Goal: Browse casually

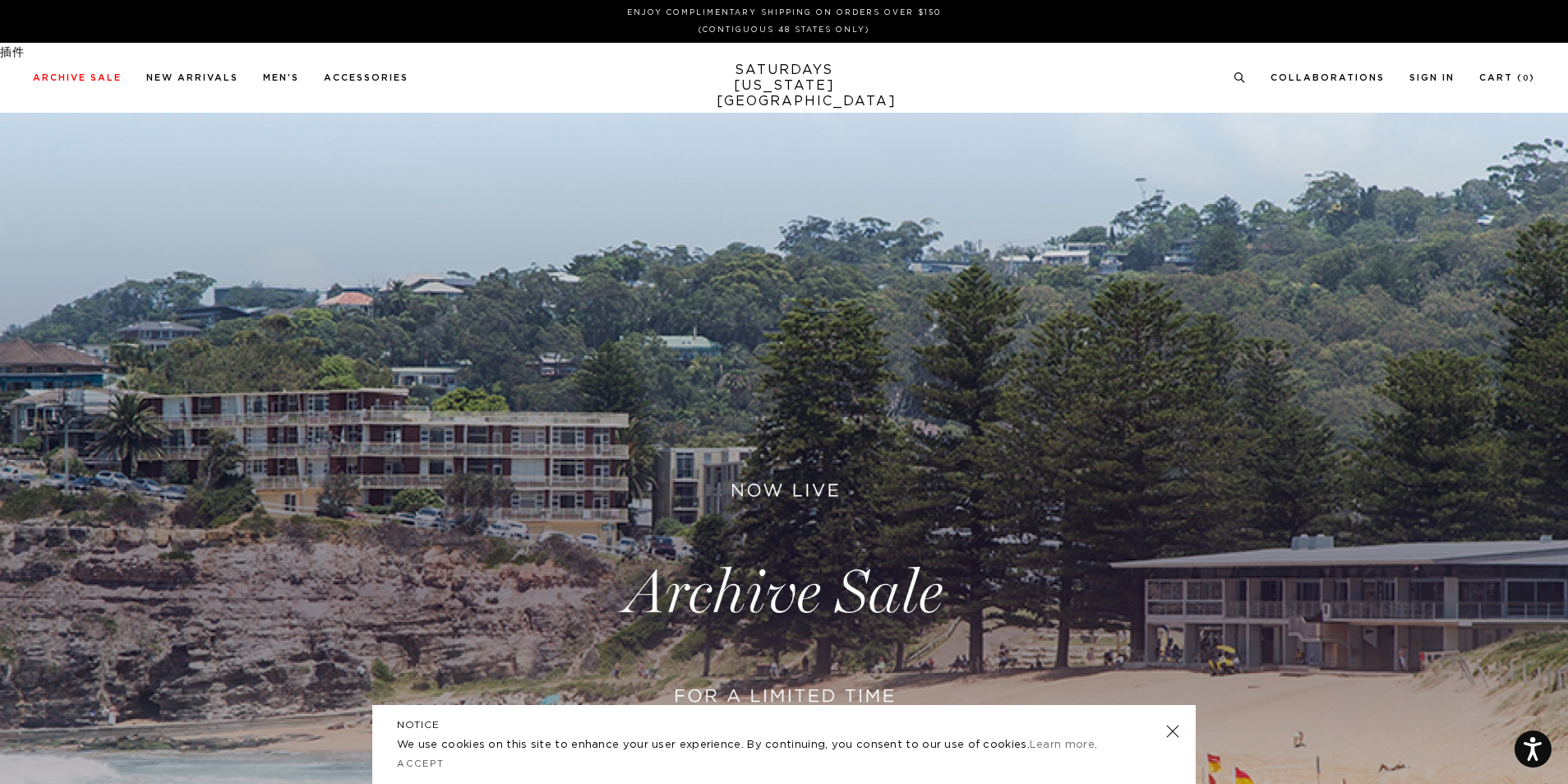
click at [1171, 732] on link at bounding box center [1173, 731] width 23 height 23
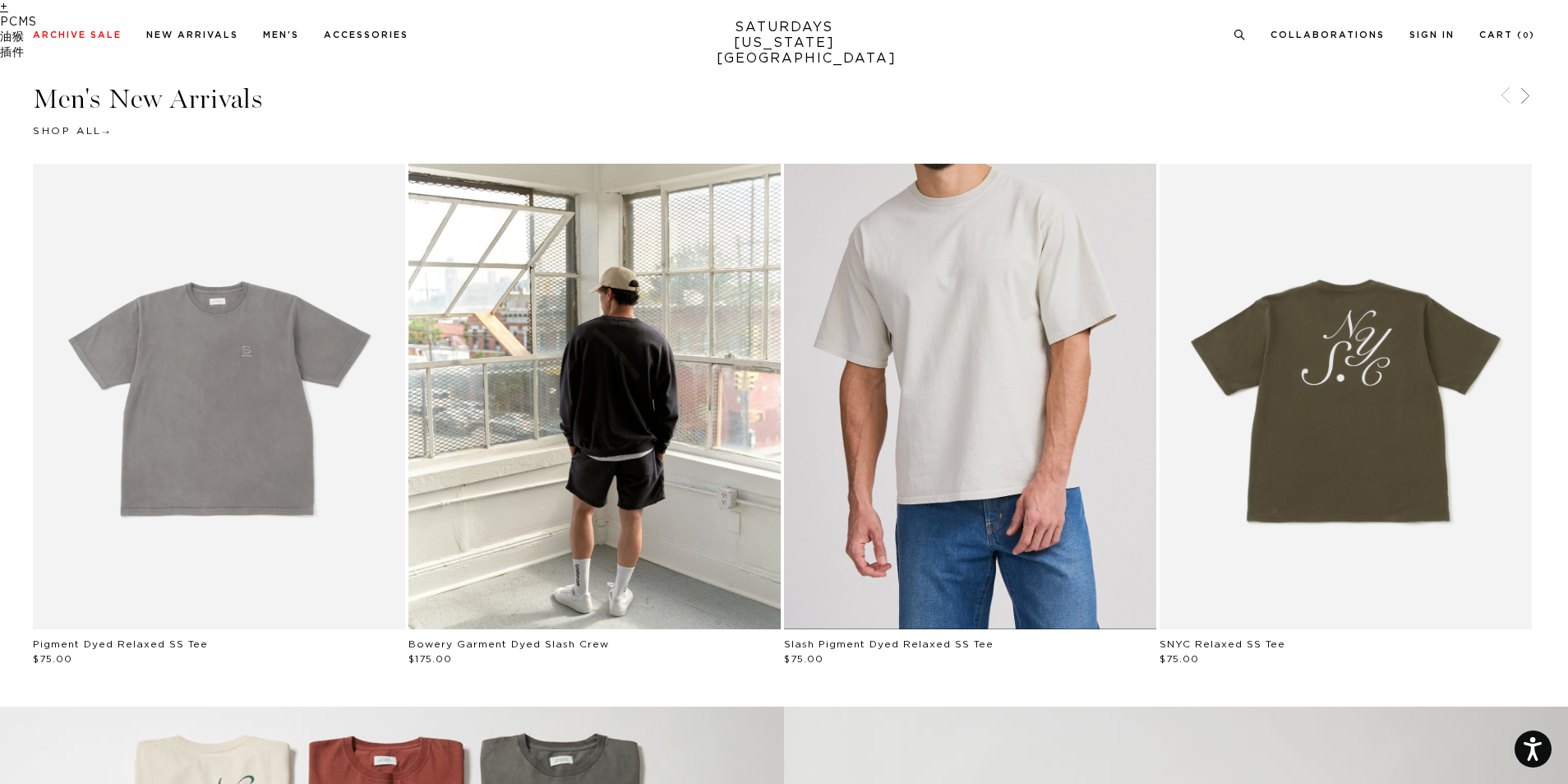
scroll to position [905, 0]
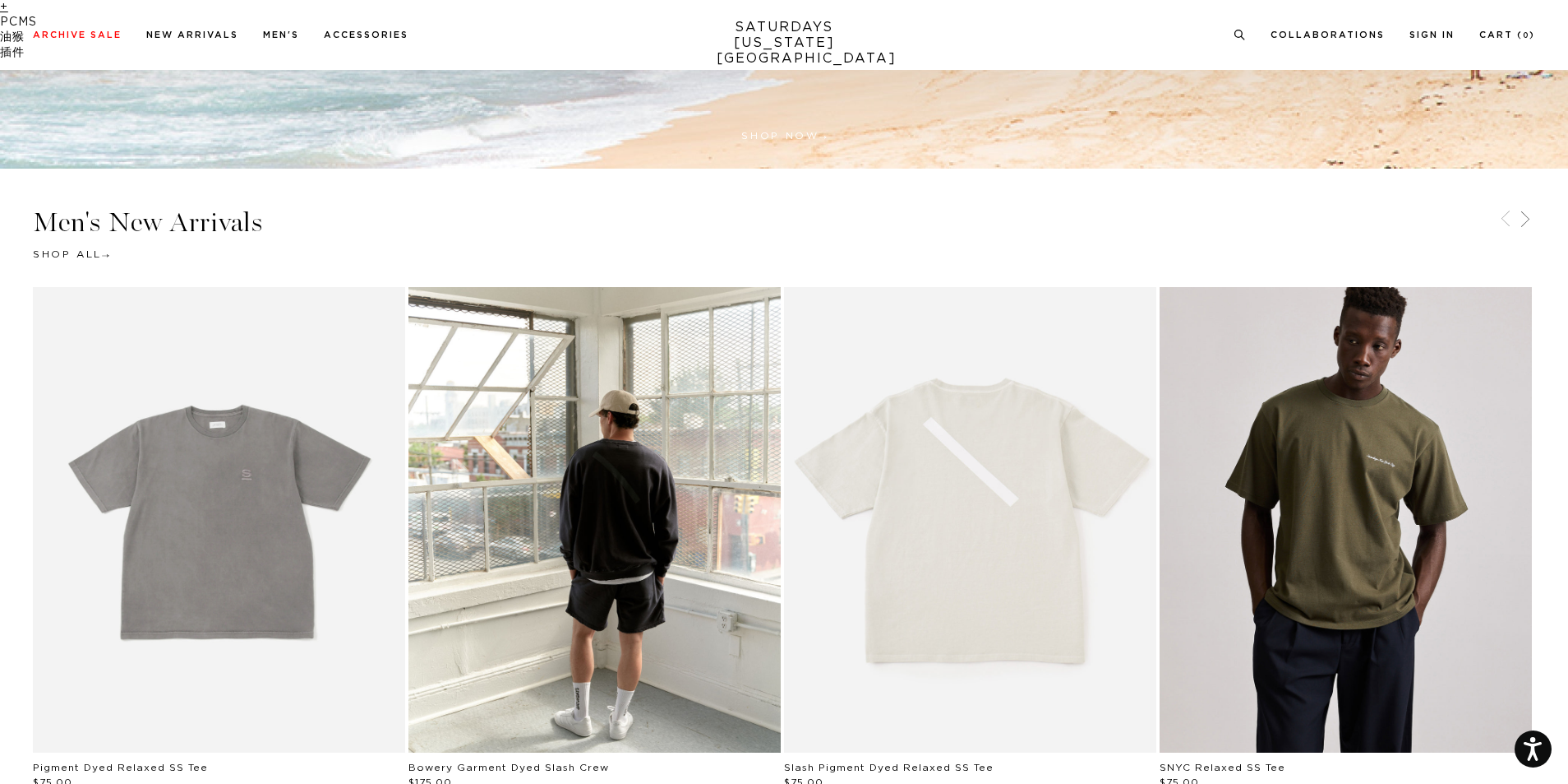
click at [1329, 542] on link "Man wearing an olive green t-shirt with a logo on a plain background" at bounding box center [1345, 519] width 372 height 465
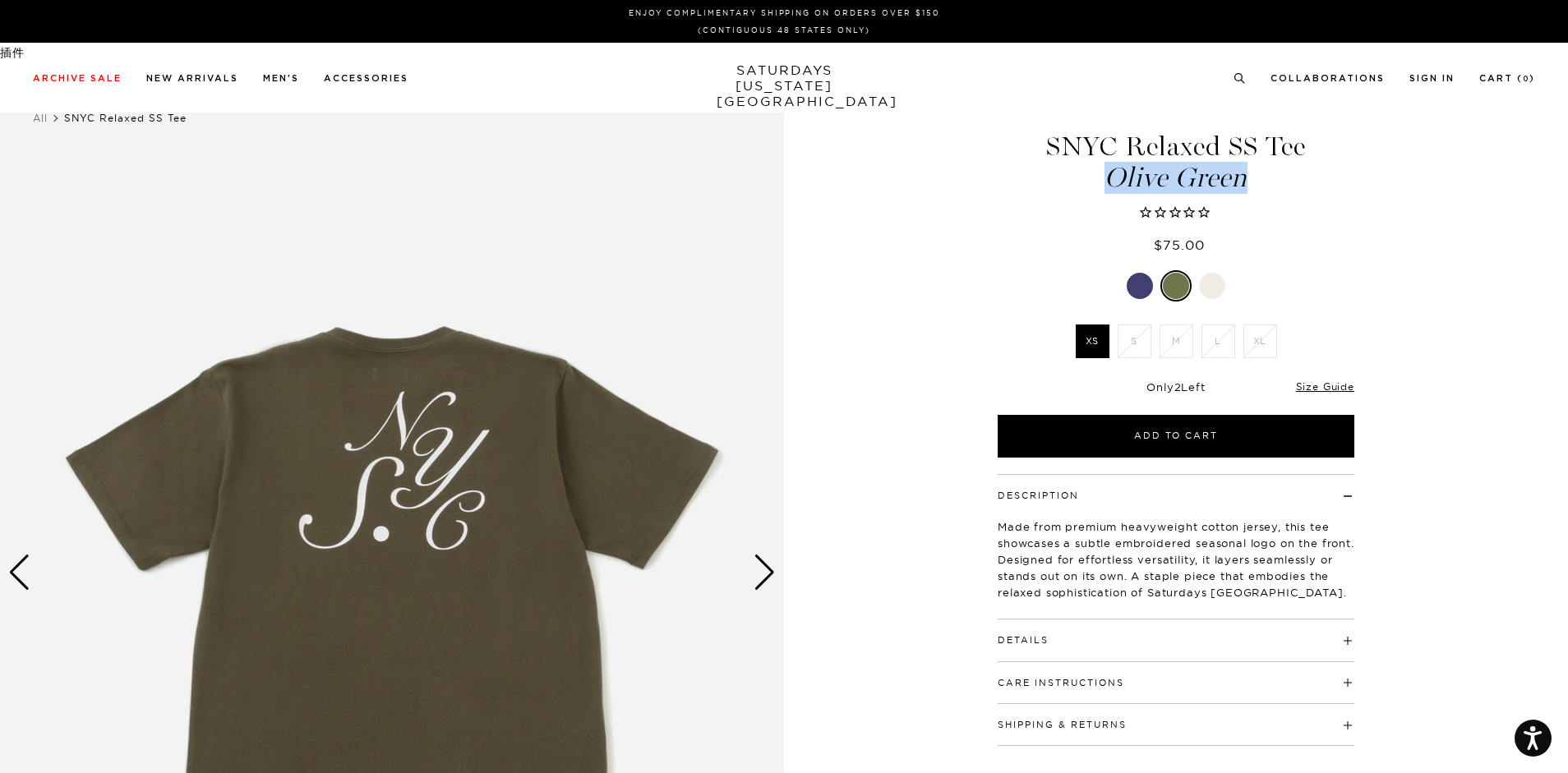
drag, startPoint x: 1157, startPoint y: 152, endPoint x: 1051, endPoint y: 148, distance: 106.1
click at [1051, 148] on h1 "SNYC Relaxed SS Tee [PERSON_NAME]" at bounding box center [1177, 162] width 362 height 58
copy h1 "SNYC Relaxed SS Tee [PERSON_NAME]"
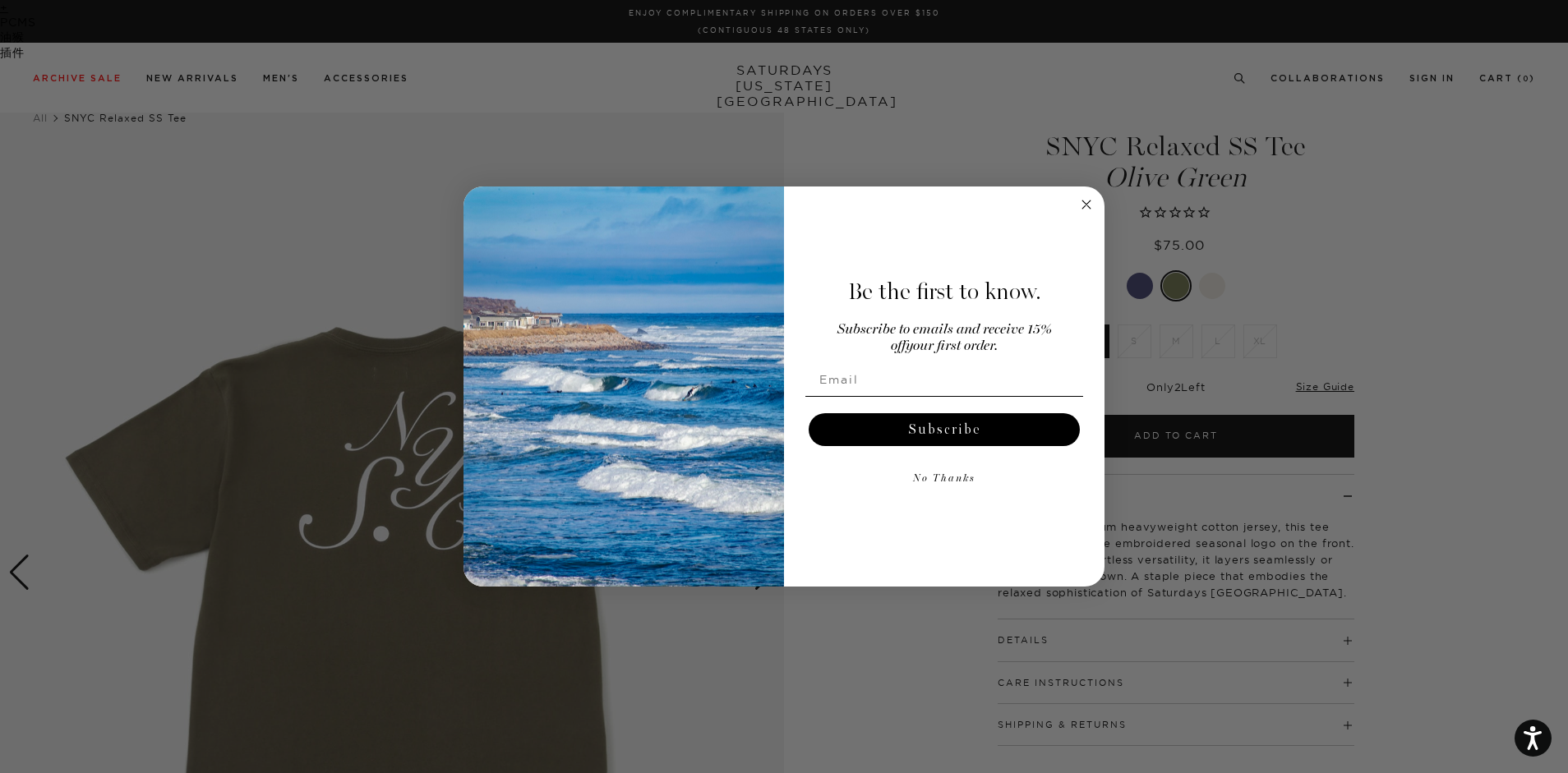
click at [1177, 246] on div "Close dialog Be the first to know. Subscribe to emails and receive 15% off your…" at bounding box center [784, 386] width 1568 height 773
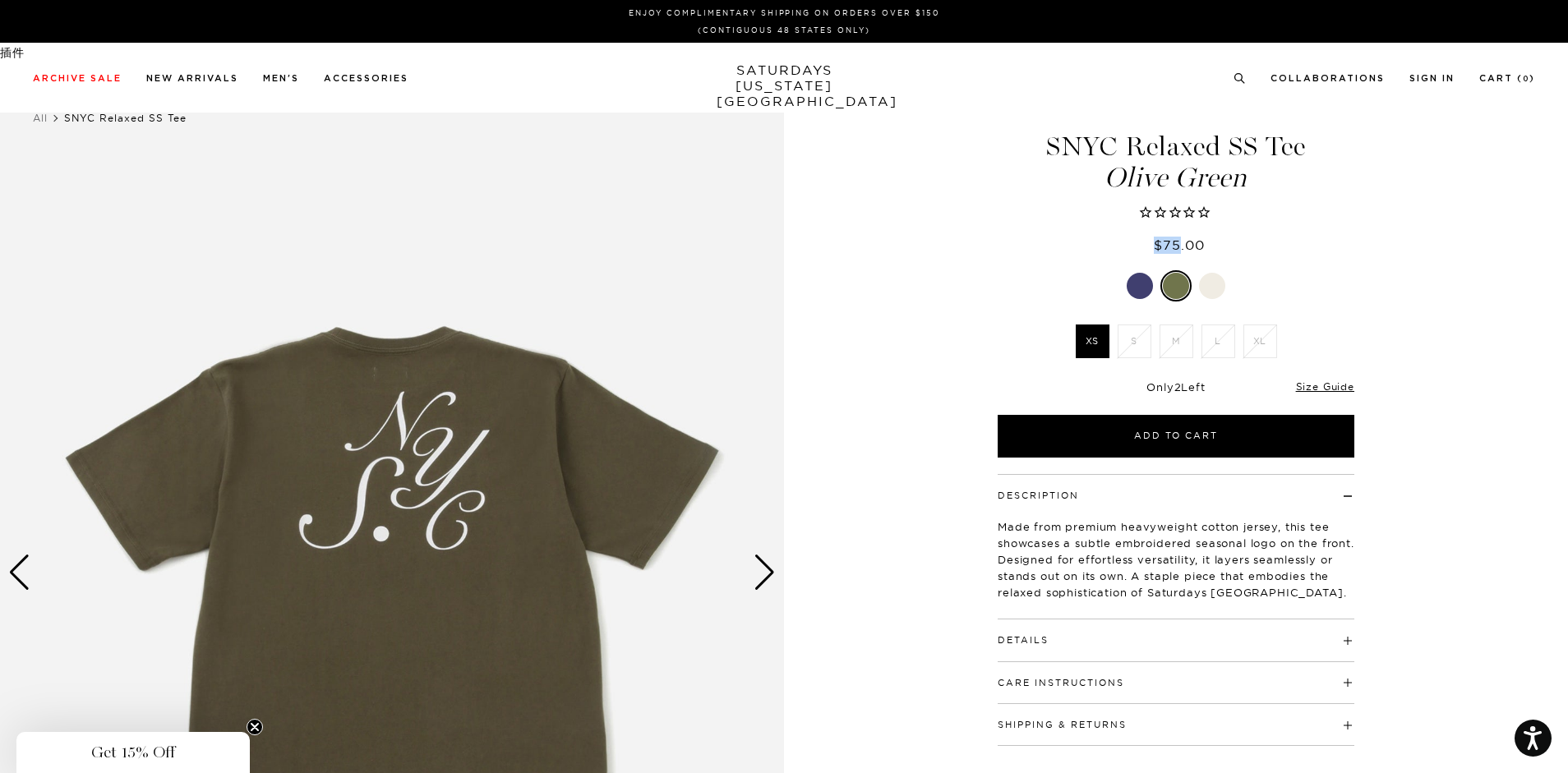
drag, startPoint x: 1180, startPoint y: 247, endPoint x: 1154, endPoint y: 245, distance: 26.1
click at [1154, 245] on span "$75.00" at bounding box center [1180, 244] width 51 height 16
copy span "$75"
click at [769, 74] on link "SATURDAYS [US_STATE][GEOGRAPHIC_DATA]" at bounding box center [784, 86] width 136 height 47
